Goal: Find specific page/section

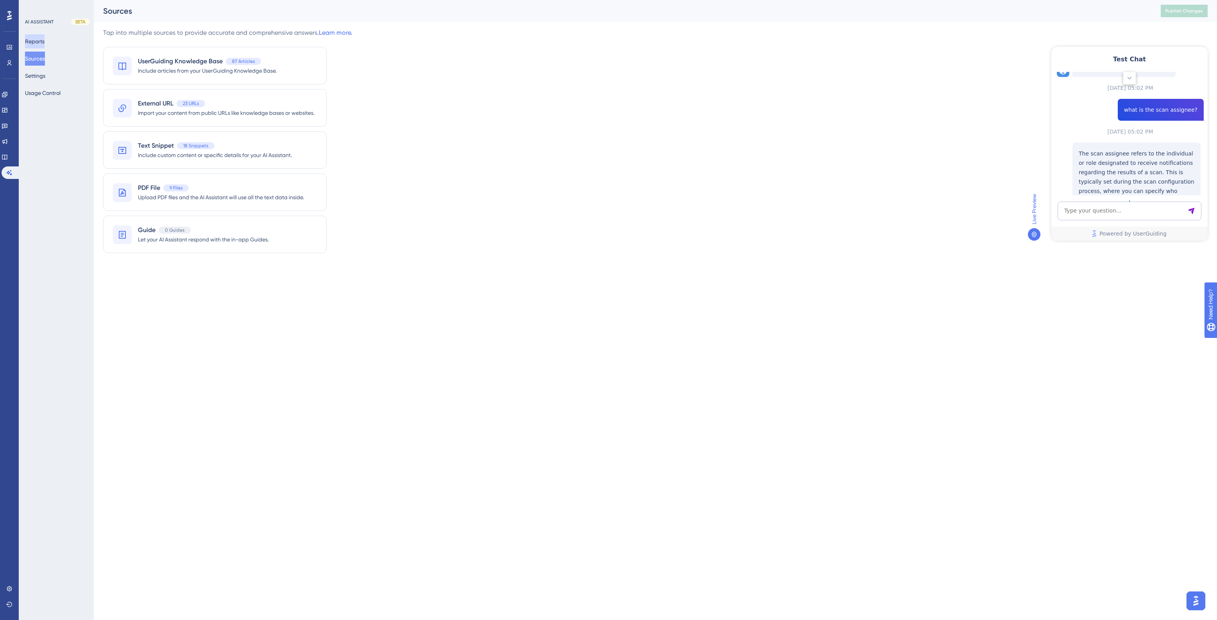
click at [41, 39] on button "Reports" at bounding box center [35, 41] width 20 height 14
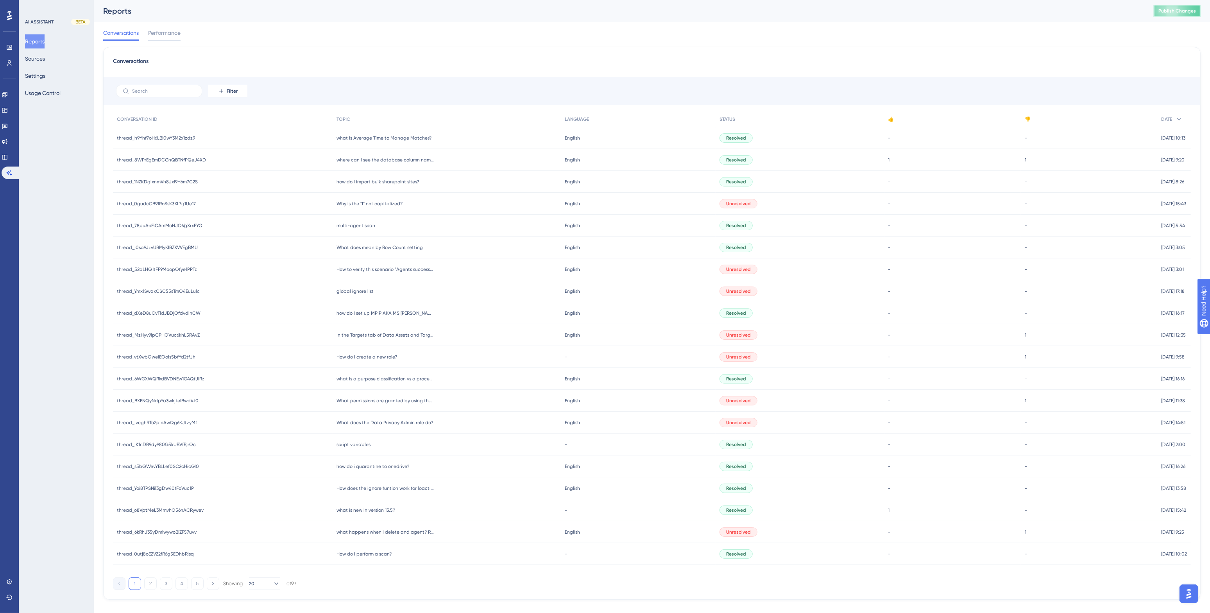
click at [1172, 12] on span "Publish Changes" at bounding box center [1177, 11] width 38 height 6
click at [921, 23] on div "Conversations Performance" at bounding box center [651, 34] width 1097 height 25
click at [1189, 10] on span "Publish Changes" at bounding box center [1177, 11] width 38 height 6
